Goal: Transaction & Acquisition: Purchase product/service

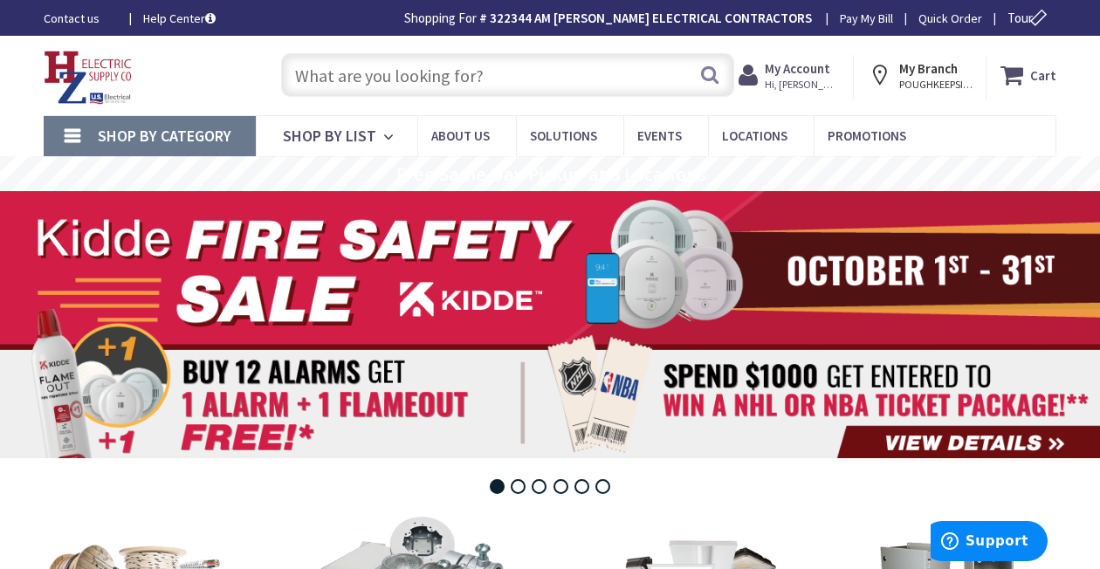
click at [360, 89] on input "text" at bounding box center [507, 75] width 453 height 44
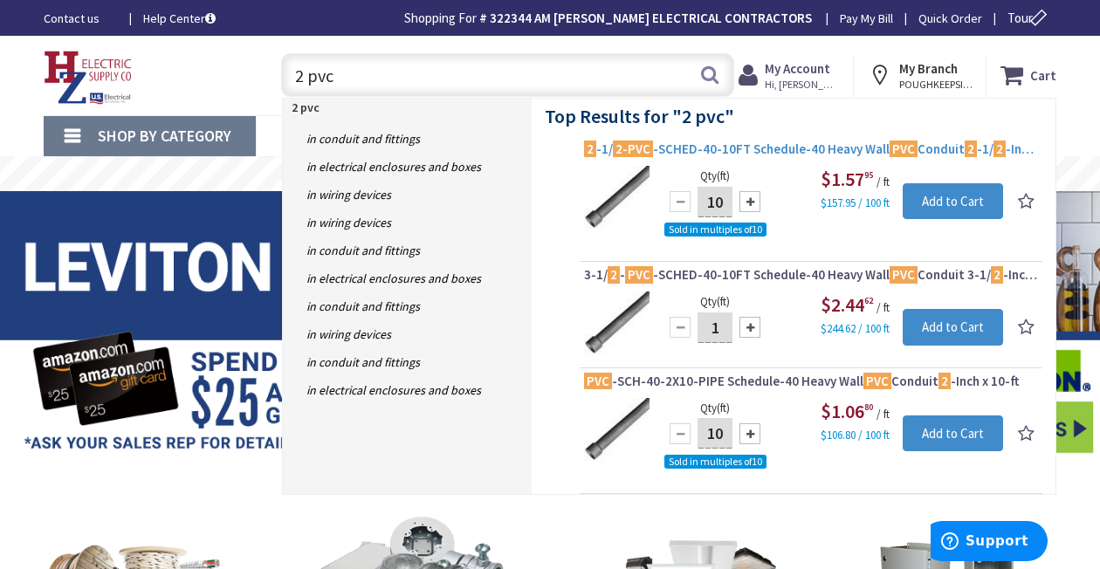
type input "2 pvc"
click at [787, 149] on span "2 -1/ 2-PVC -SCHED-40-10FT Schedule-40 Heavy Wall PVC Conduit 2 -1/ 2 -Inch x 1…" at bounding box center [811, 149] width 454 height 17
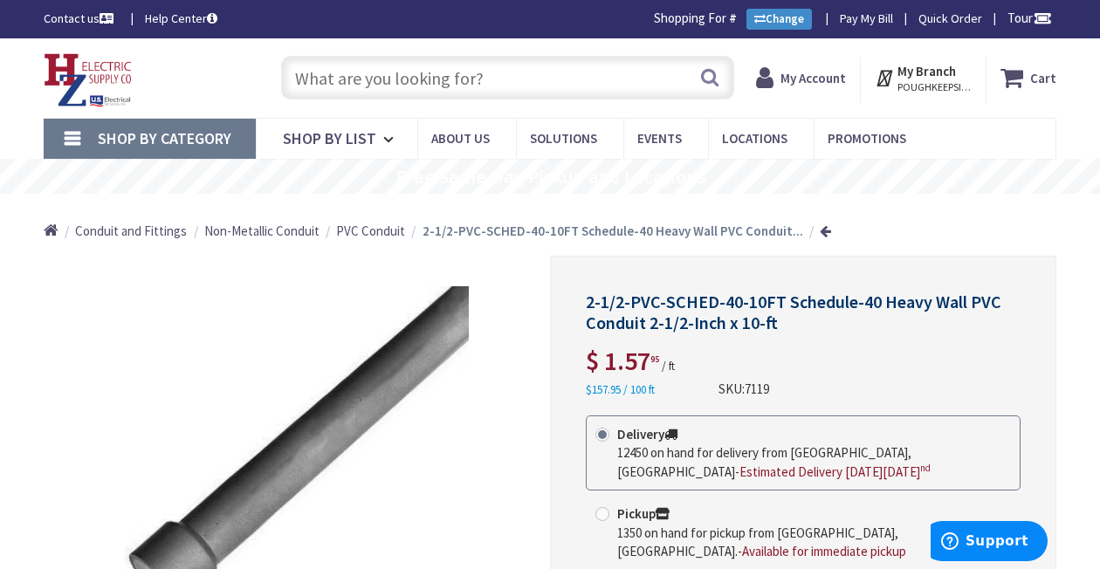
click at [322, 80] on input "text" at bounding box center [507, 78] width 453 height 44
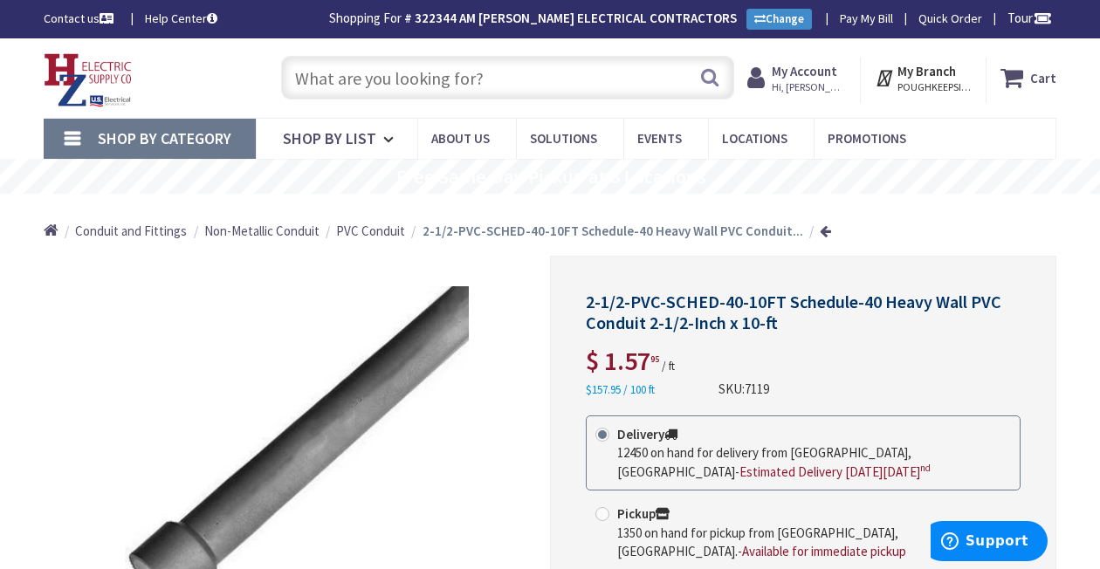
type input "2"
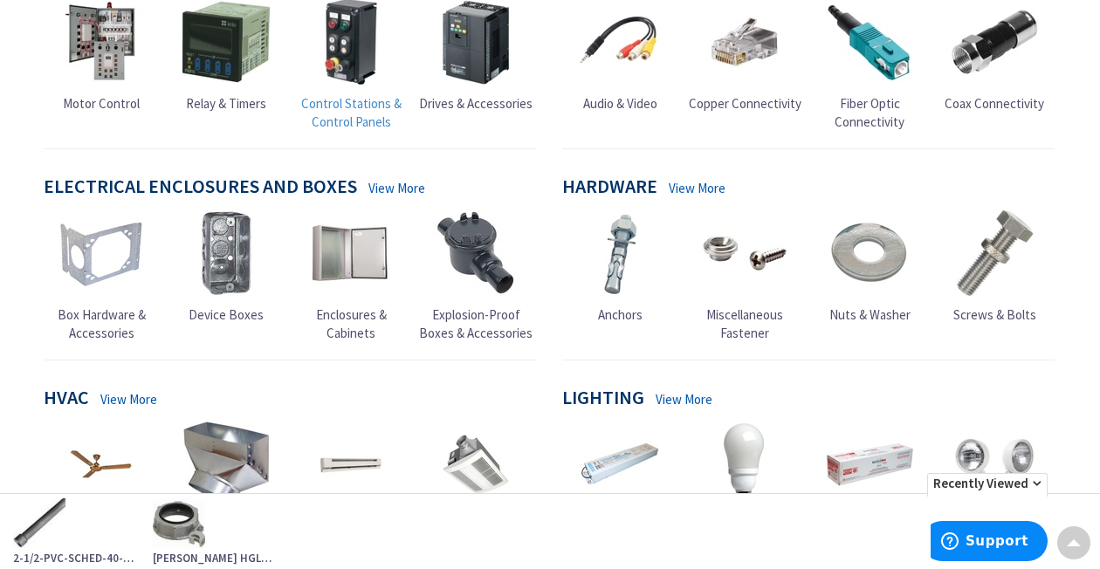
scroll to position [9, 0]
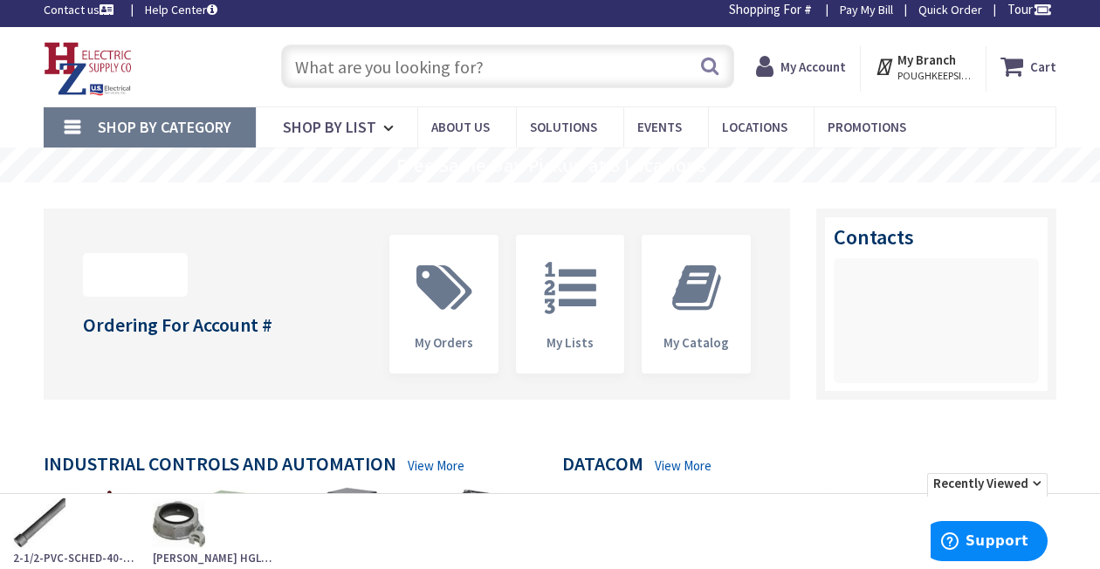
click at [360, 77] on input "text" at bounding box center [507, 67] width 453 height 44
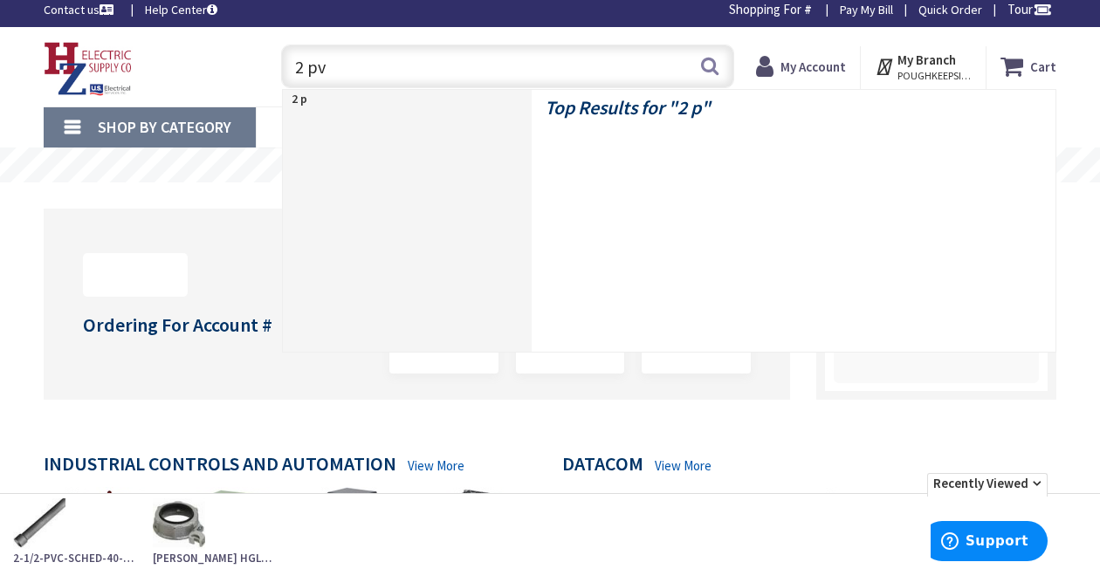
type input "2 pvc"
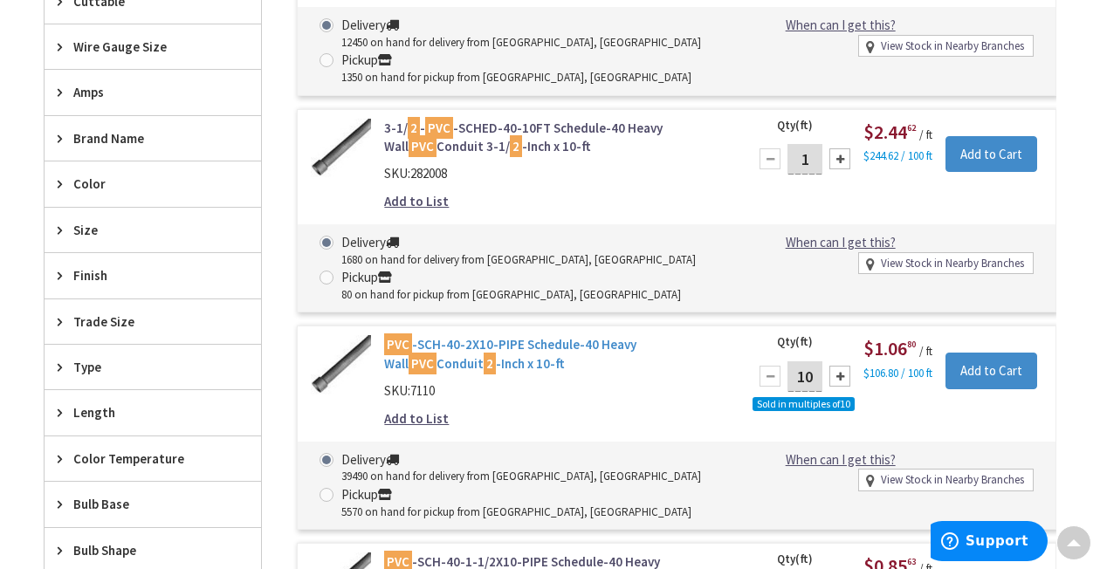
scroll to position [700, 0]
click at [545, 347] on link "PVC -SCH-40-2X10-PIPE Schedule-40 Heavy Wall PVC Conduit 2 -Inch x 10-ft" at bounding box center [555, 355] width 342 height 38
